Goal: Transaction & Acquisition: Subscribe to service/newsletter

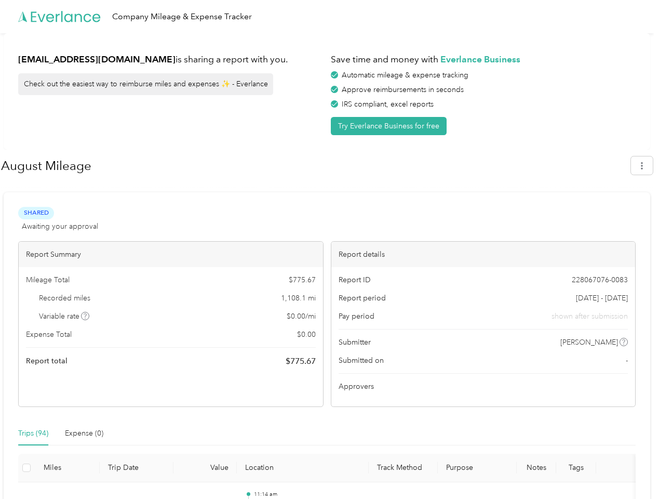
click at [332, 249] on div "Report details" at bounding box center [484, 254] width 305 height 25
click at [329, 17] on div "Company Mileage & Expense Tracker" at bounding box center [327, 16] width 654 height 33
click at [391, 126] on button "Try Everlance Business for free" at bounding box center [389, 126] width 116 height 18
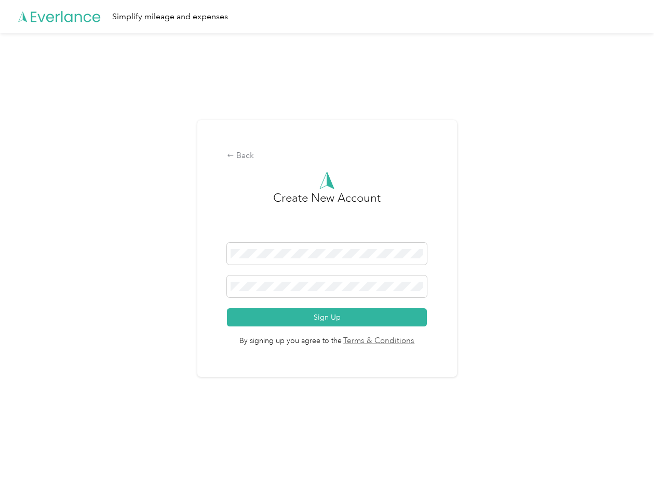
click at [647, 165] on div "Back Create New Account Sign Up By signing up you agree to the Terms & Conditio…" at bounding box center [327, 252] width 654 height 439
click at [86, 316] on div "Back Create New Account Sign Up By signing up you agree to the Terms & Conditio…" at bounding box center [327, 252] width 654 height 439
click at [409, 342] on link "Terms & Conditions" at bounding box center [378, 341] width 73 height 12
click at [33, 433] on div "Back Create New Account Sign Up By signing up you agree to the Terms & Conditio…" at bounding box center [327, 252] width 654 height 439
click at [84, 433] on div "Back Create New Account Sign Up By signing up you agree to the Terms & Conditio…" at bounding box center [327, 252] width 654 height 439
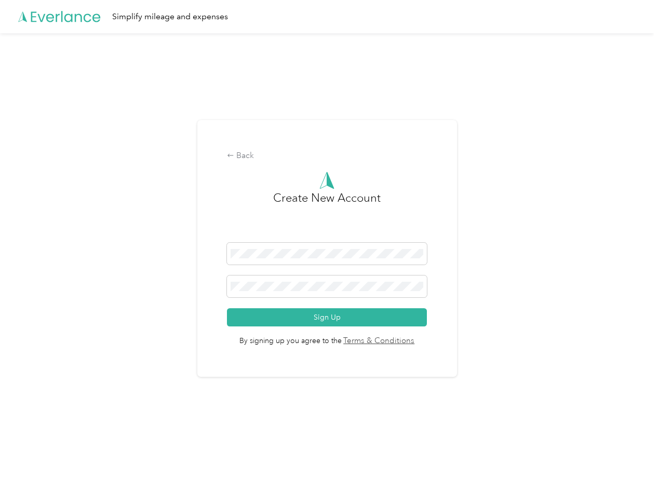
click at [27, 468] on div "Back Create New Account Sign Up By signing up you agree to the Terms & Conditio…" at bounding box center [327, 252] width 654 height 439
